Goal: Task Accomplishment & Management: Manage account settings

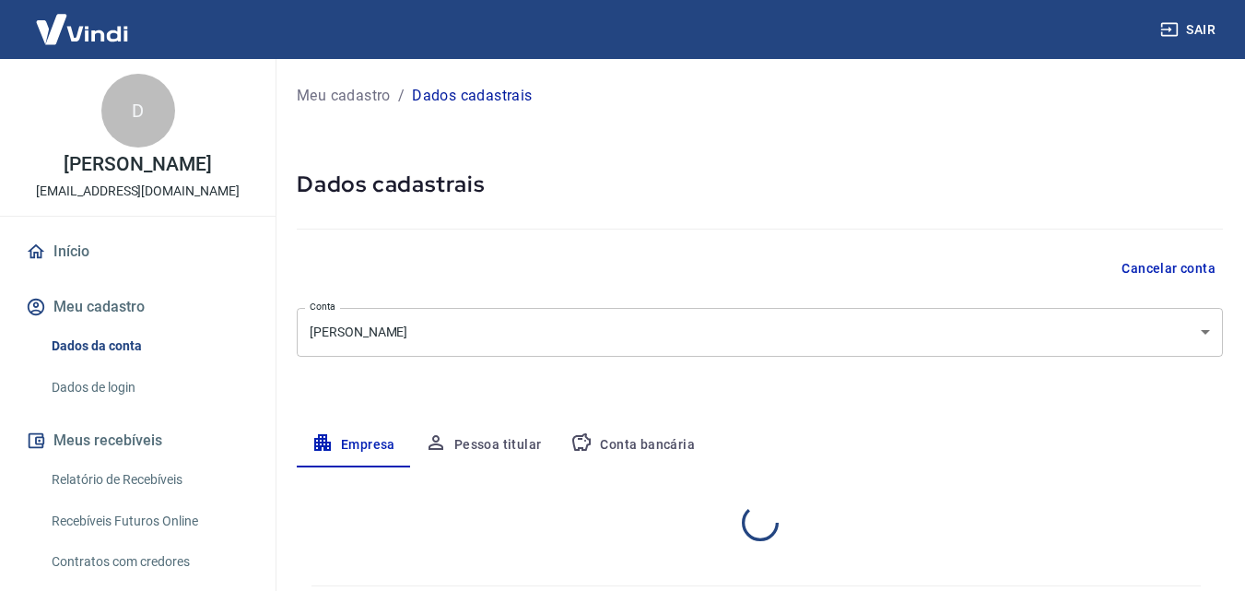
select select "RS"
select select "business"
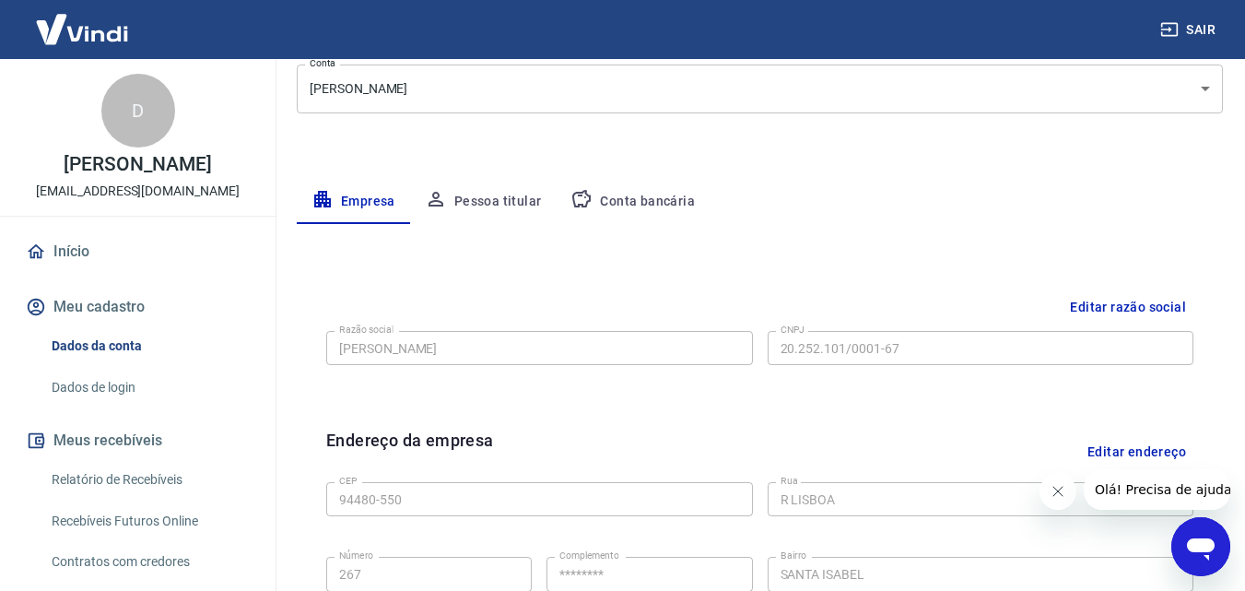
scroll to position [277, 0]
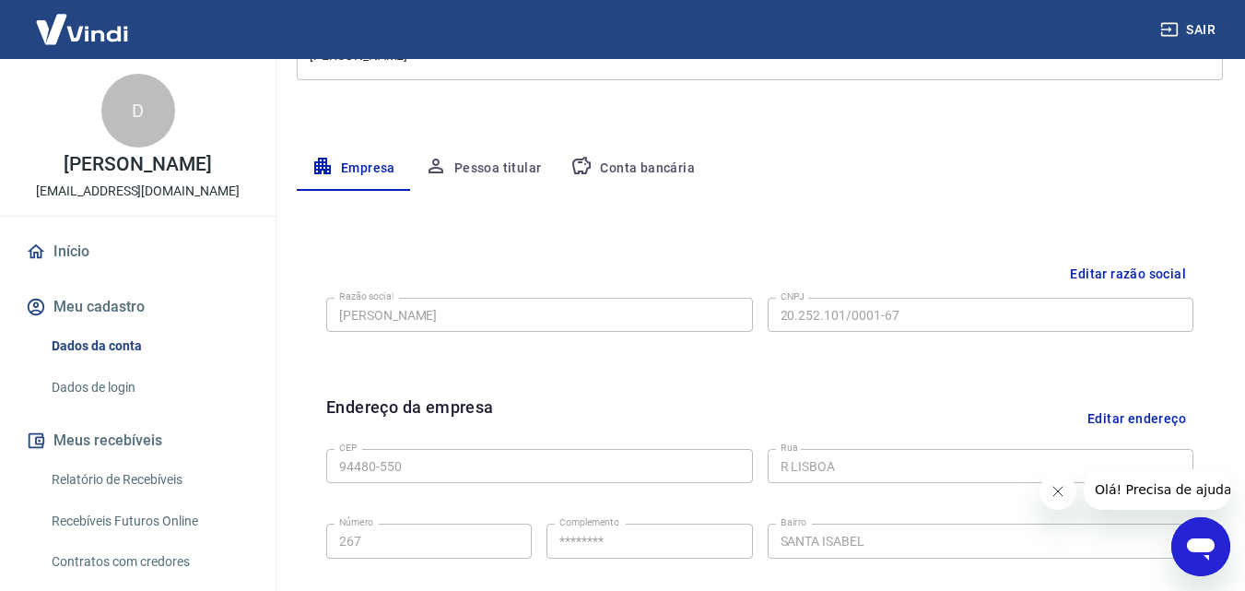
click at [617, 168] on button "Conta bancária" at bounding box center [633, 169] width 154 height 44
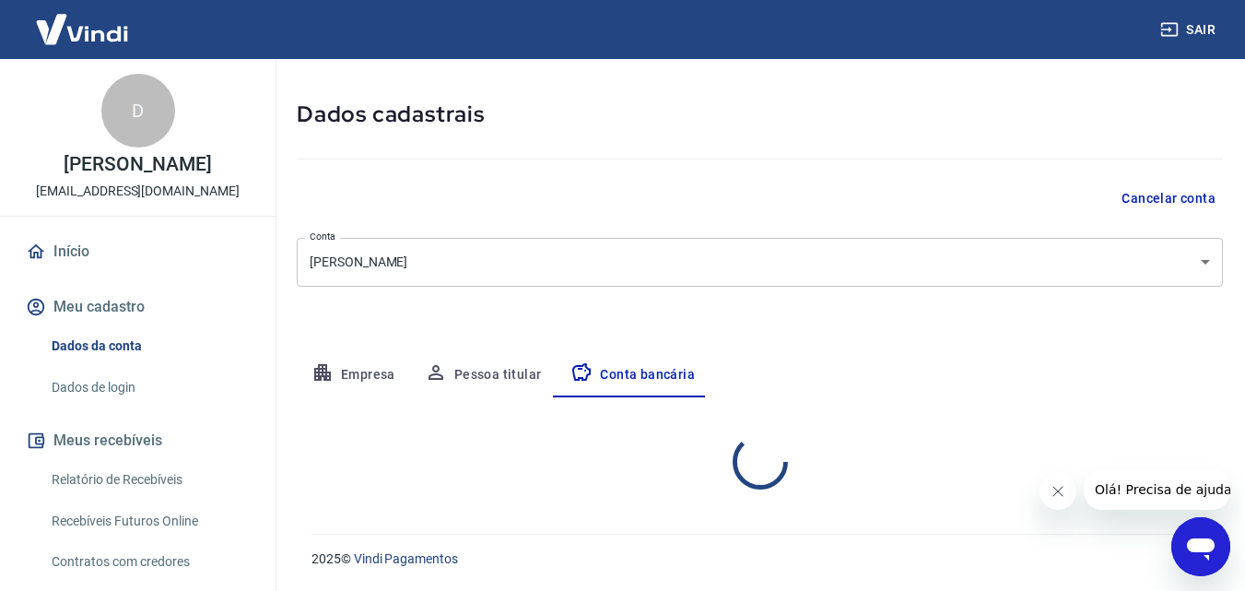
select select "1"
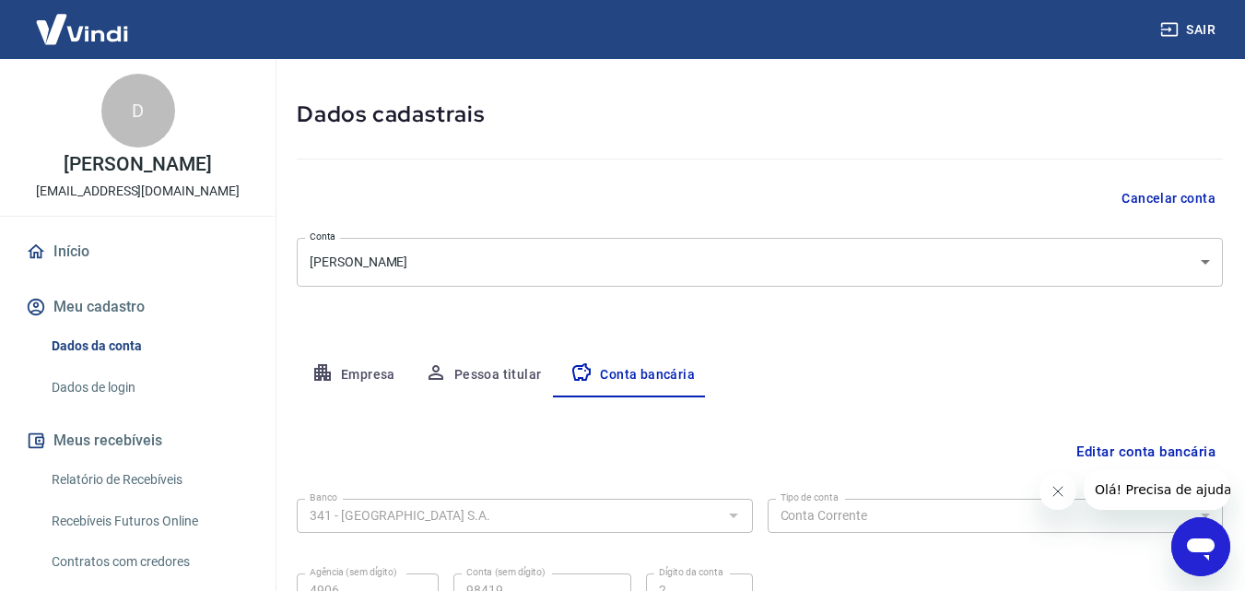
scroll to position [249, 0]
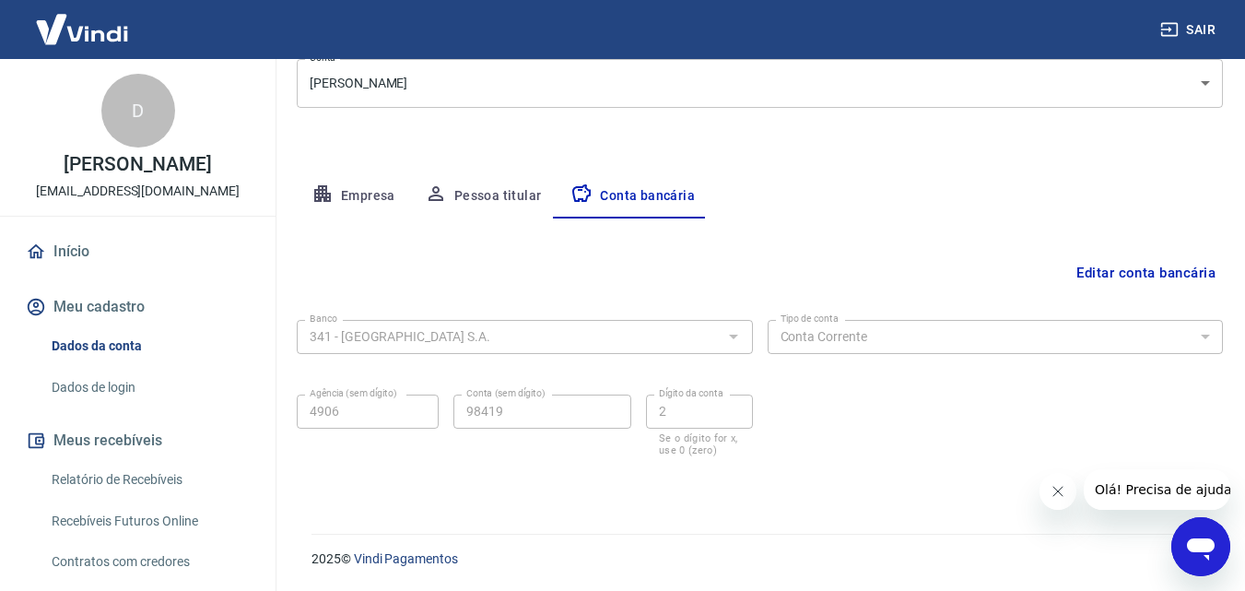
click at [1146, 274] on button "Editar conta bancária" at bounding box center [1146, 272] width 154 height 35
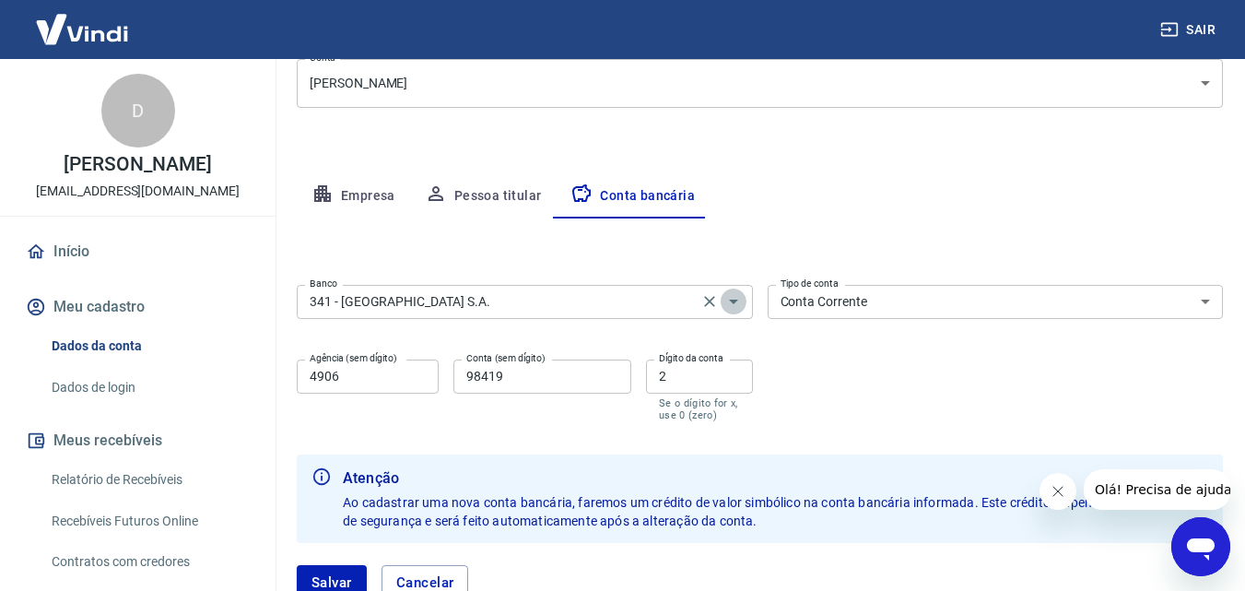
click at [740, 302] on icon "Abrir" at bounding box center [734, 301] width 22 height 22
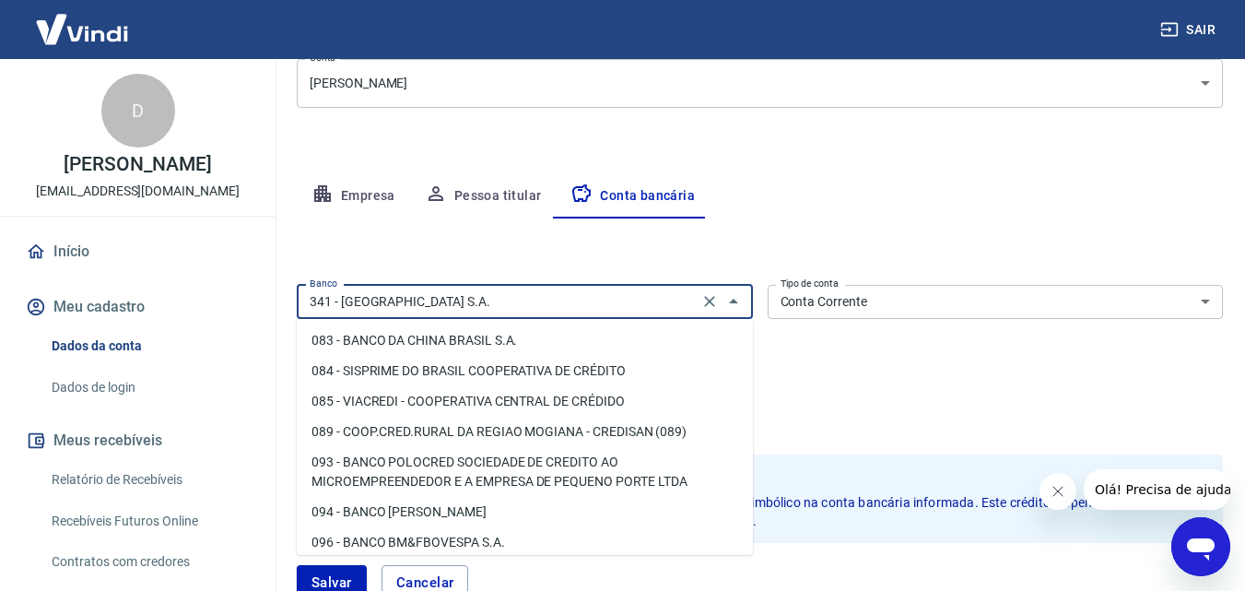
scroll to position [210, 0]
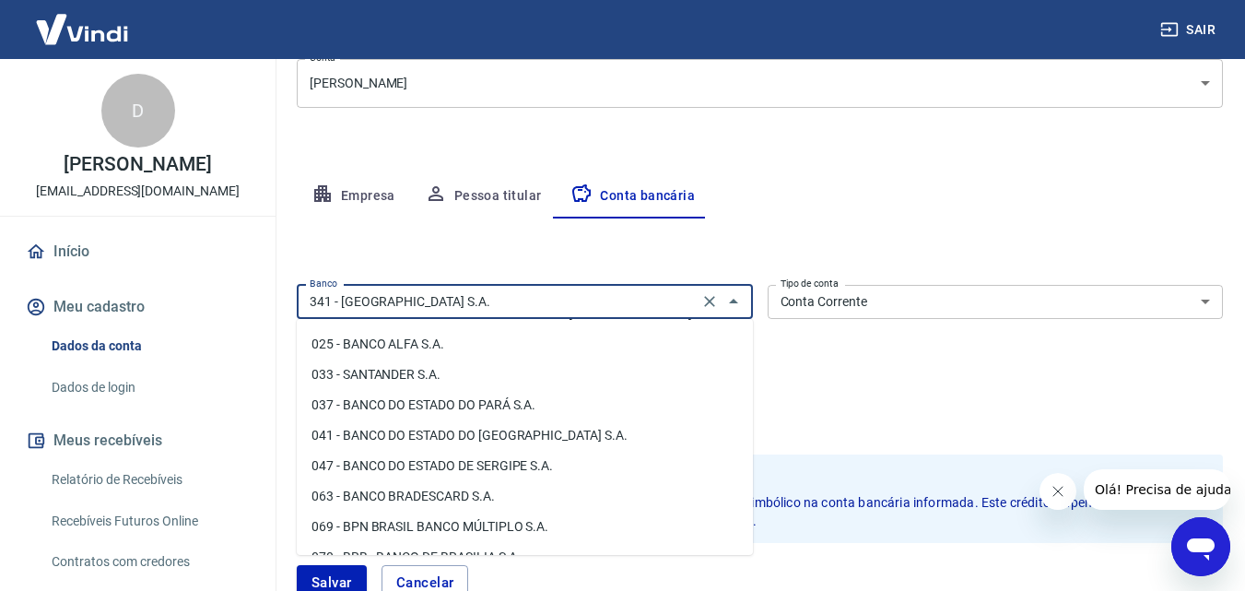
click at [441, 372] on li "033 - SANTANDER S.A." at bounding box center [525, 374] width 456 height 30
type input "033 - SANTANDER S.A."
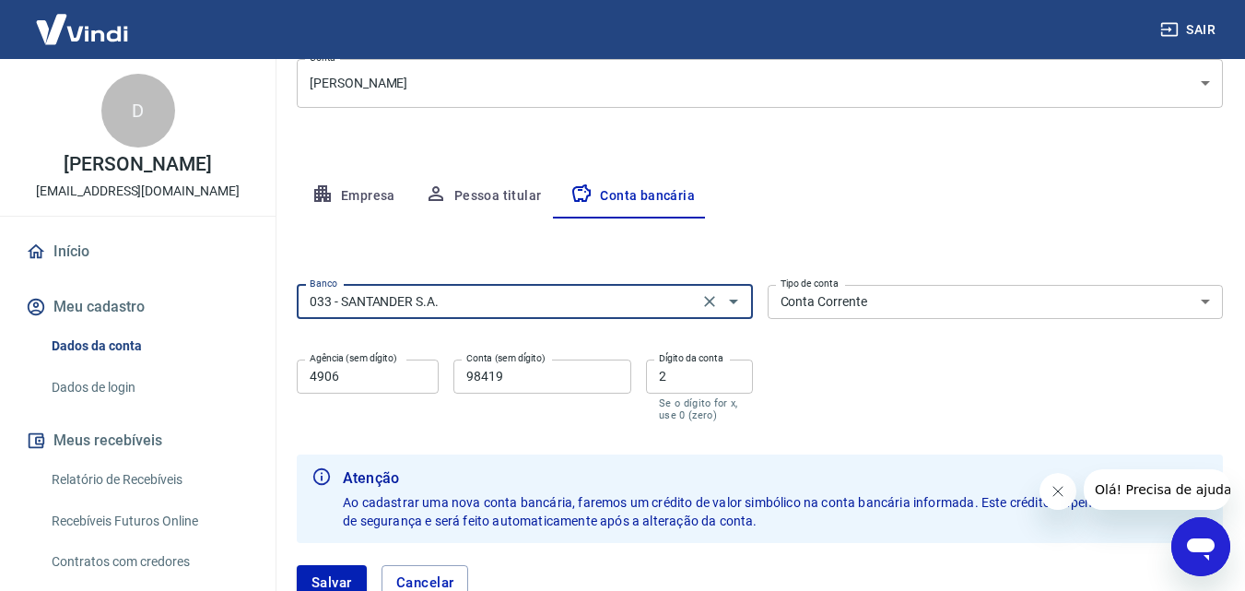
click at [428, 369] on input "4906" at bounding box center [368, 376] width 142 height 34
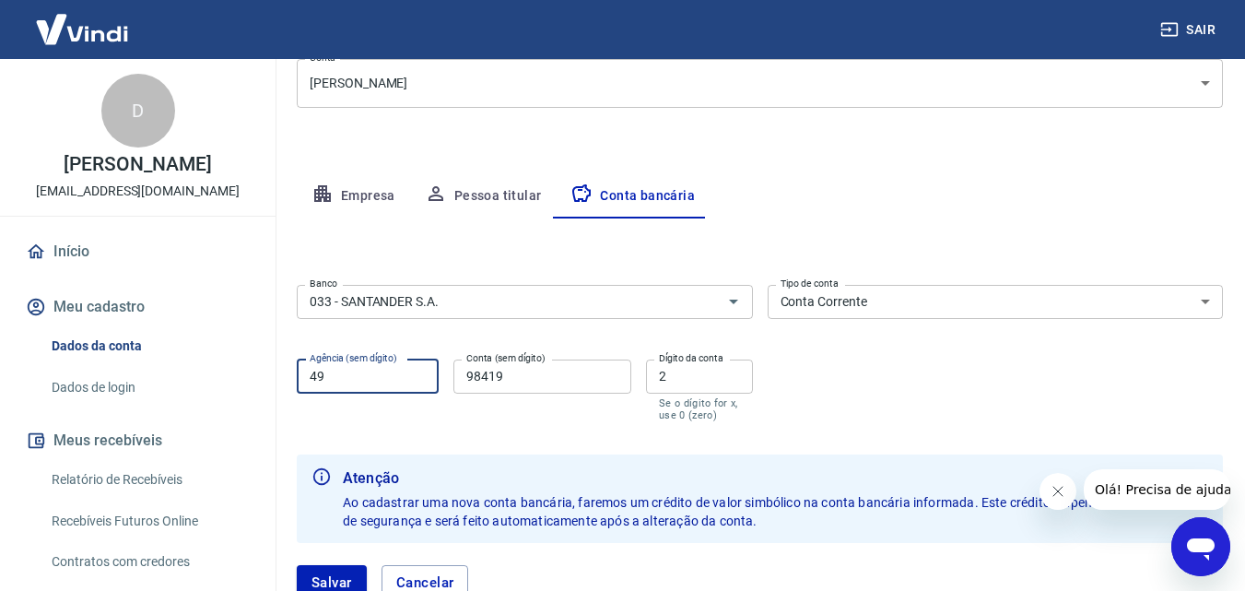
type input "4"
type input "1102"
drag, startPoint x: 530, startPoint y: 372, endPoint x: 470, endPoint y: 373, distance: 59.9
click at [470, 373] on input "98419" at bounding box center [543, 376] width 178 height 34
type input "13005135"
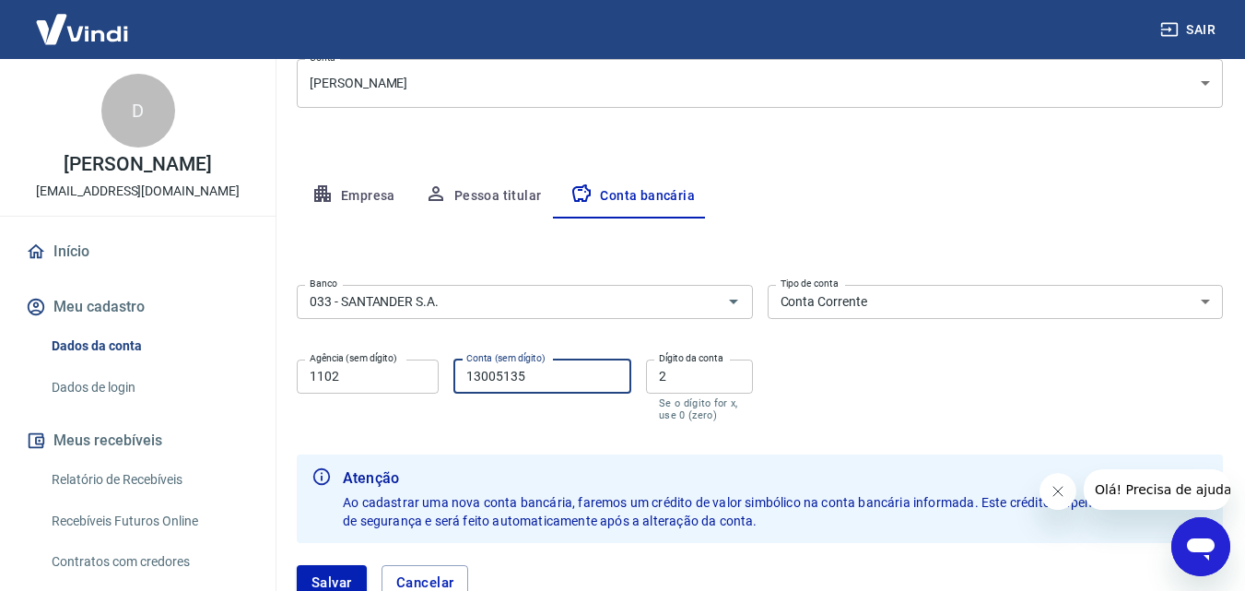
click at [701, 378] on input "2" at bounding box center [699, 376] width 107 height 34
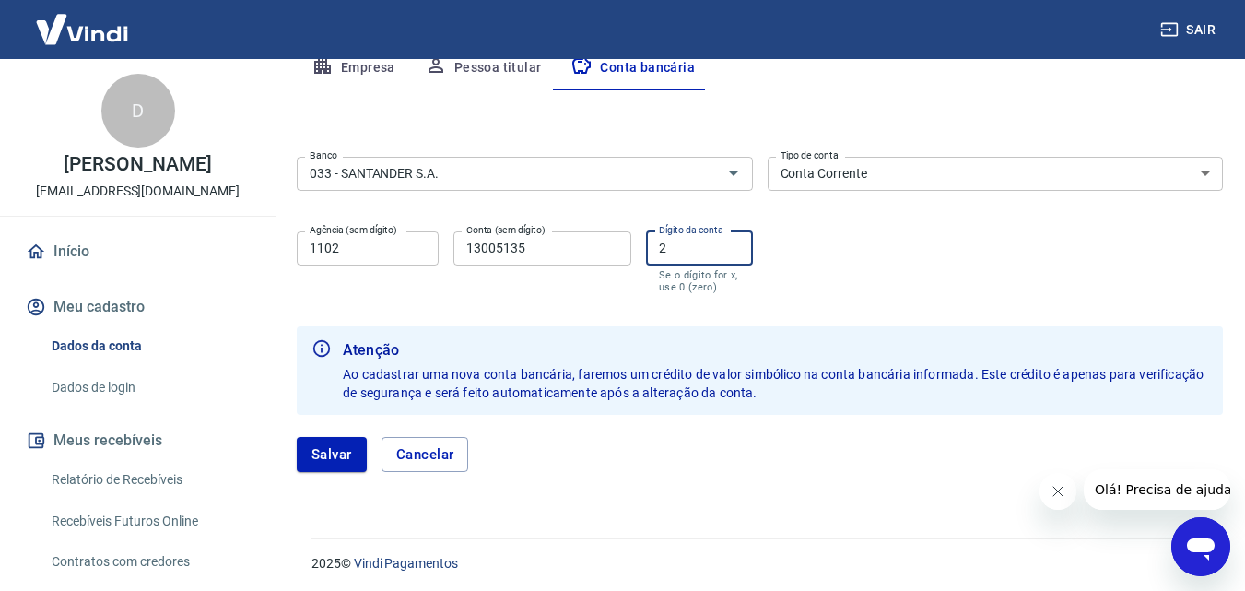
scroll to position [382, 0]
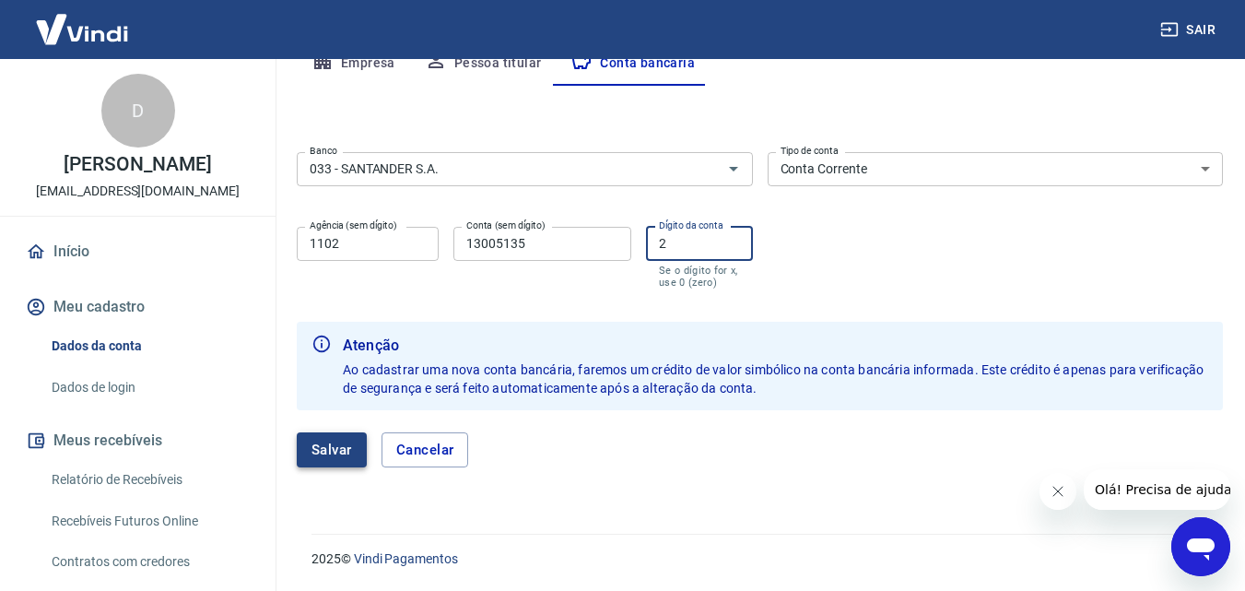
click at [344, 451] on button "Salvar" at bounding box center [332, 449] width 70 height 35
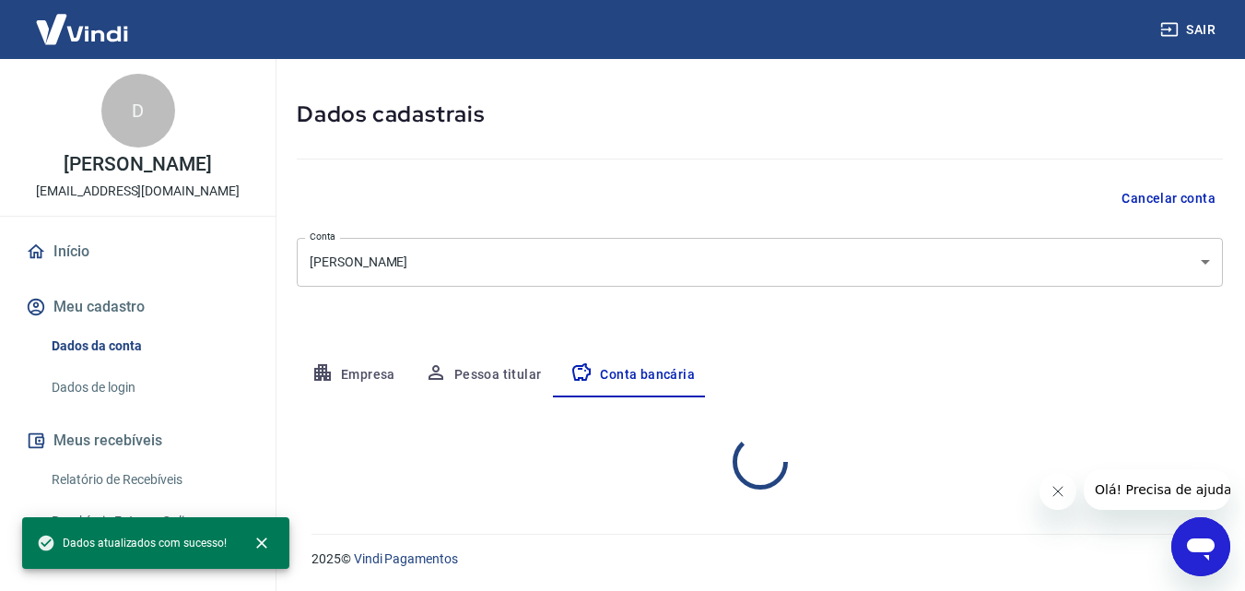
scroll to position [249, 0]
select select "1"
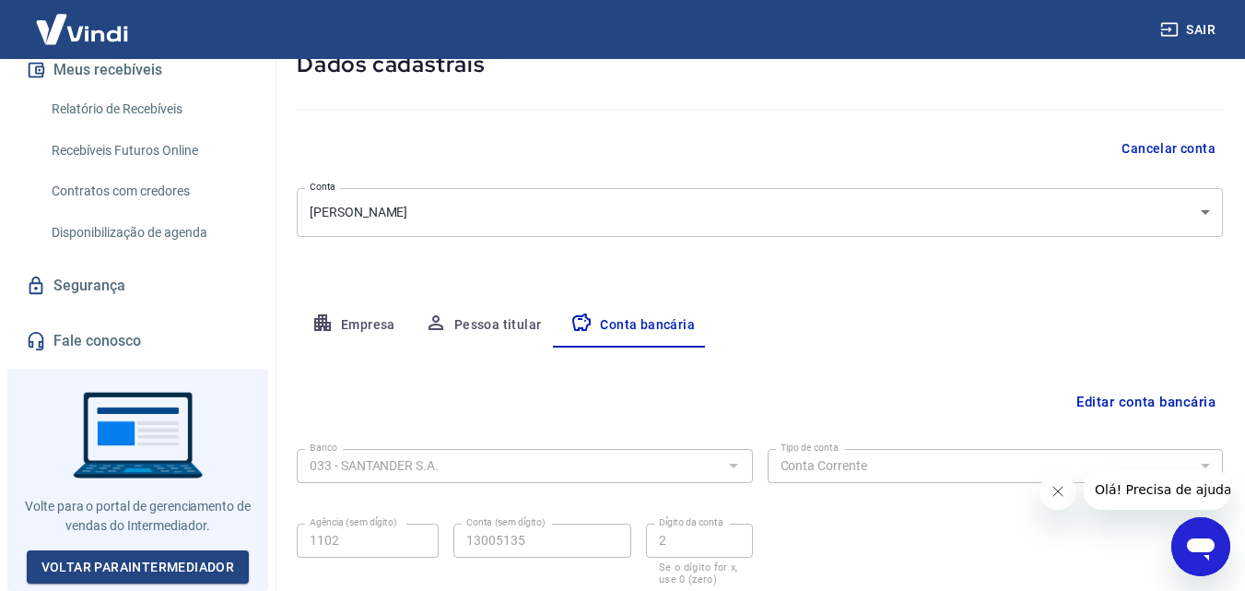
scroll to position [0, 0]
